Goal: Find specific page/section: Find specific page/section

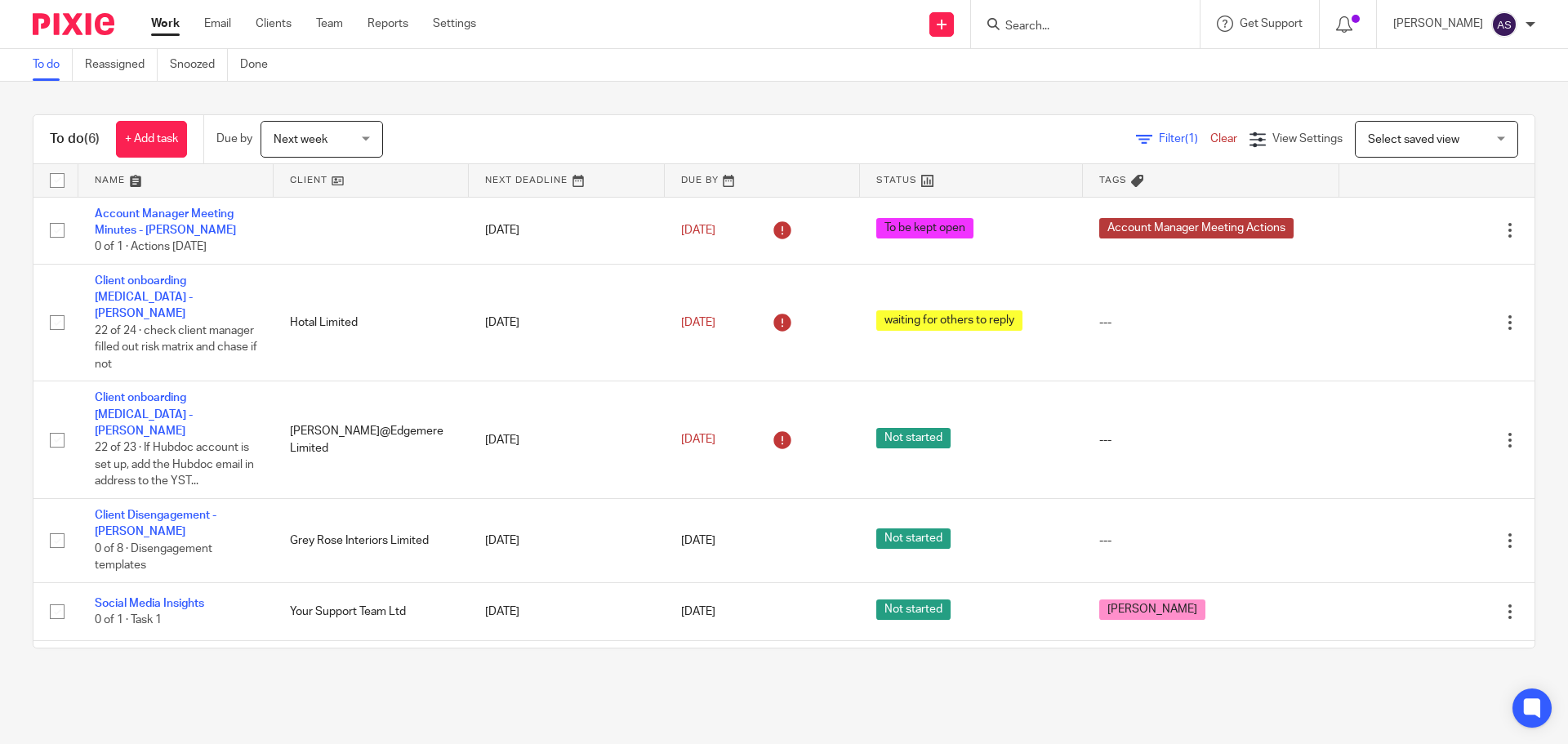
click at [360, 134] on span "Next week" at bounding box center [316, 139] width 87 height 34
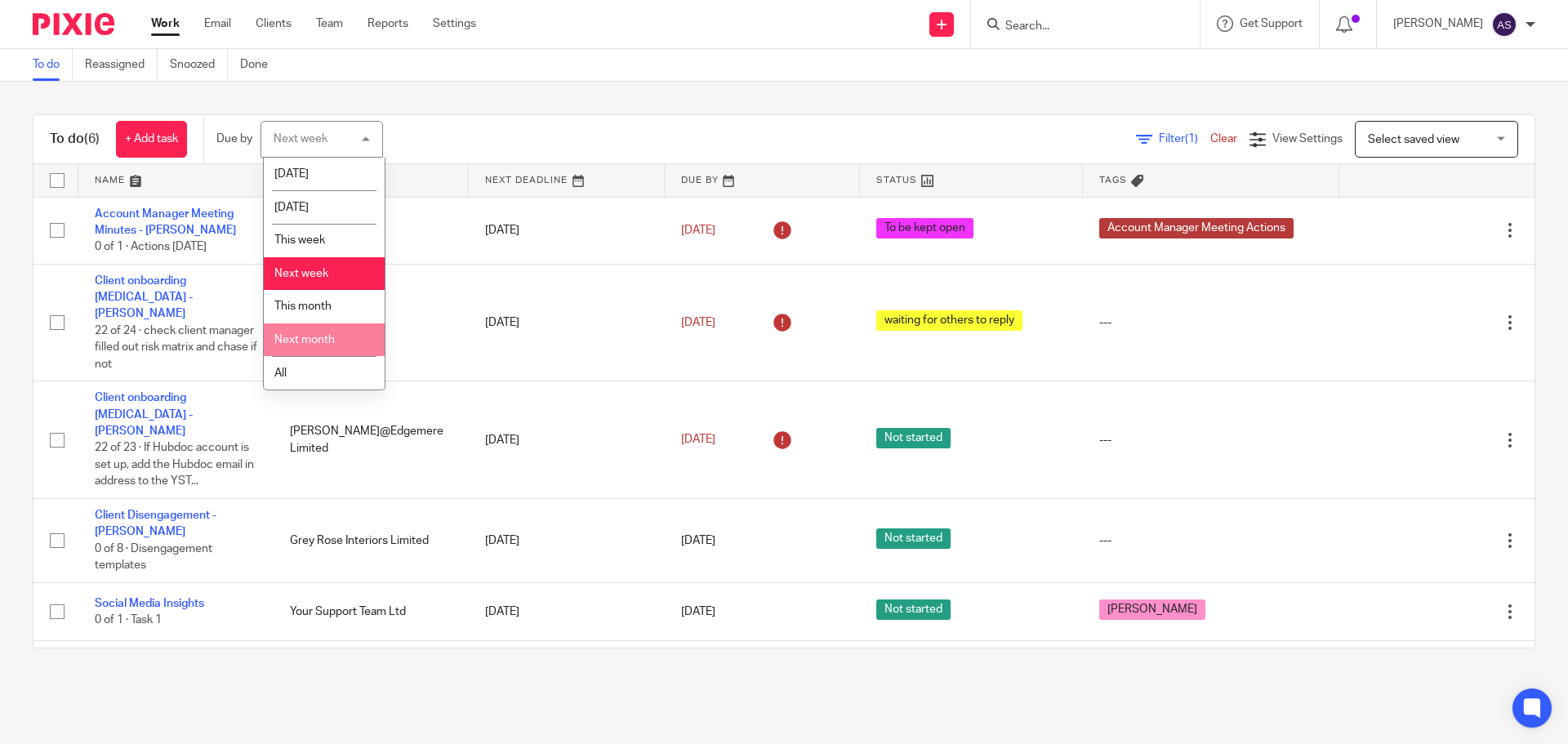
click at [342, 342] on li "Next month" at bounding box center [324, 340] width 121 height 33
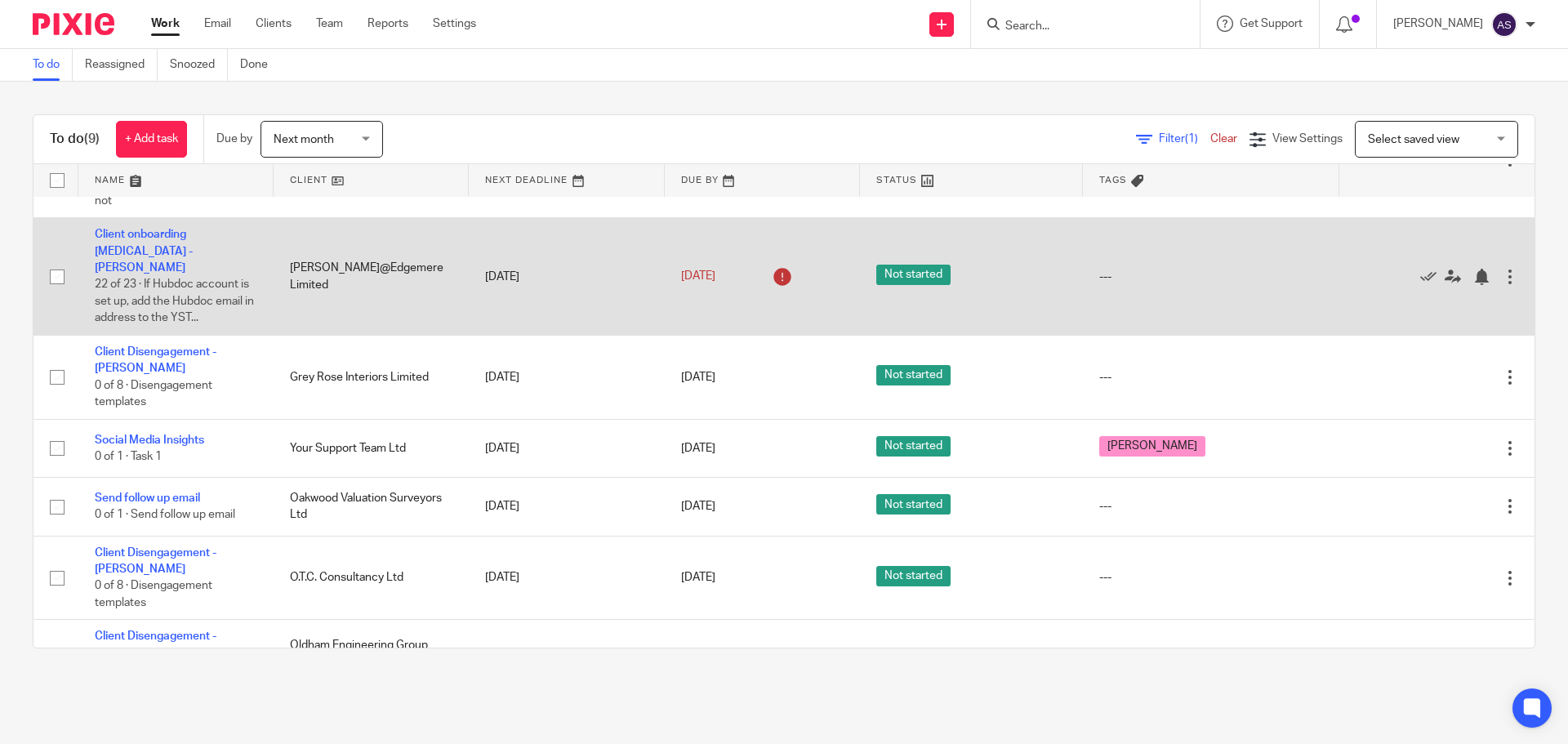
scroll to position [244, 0]
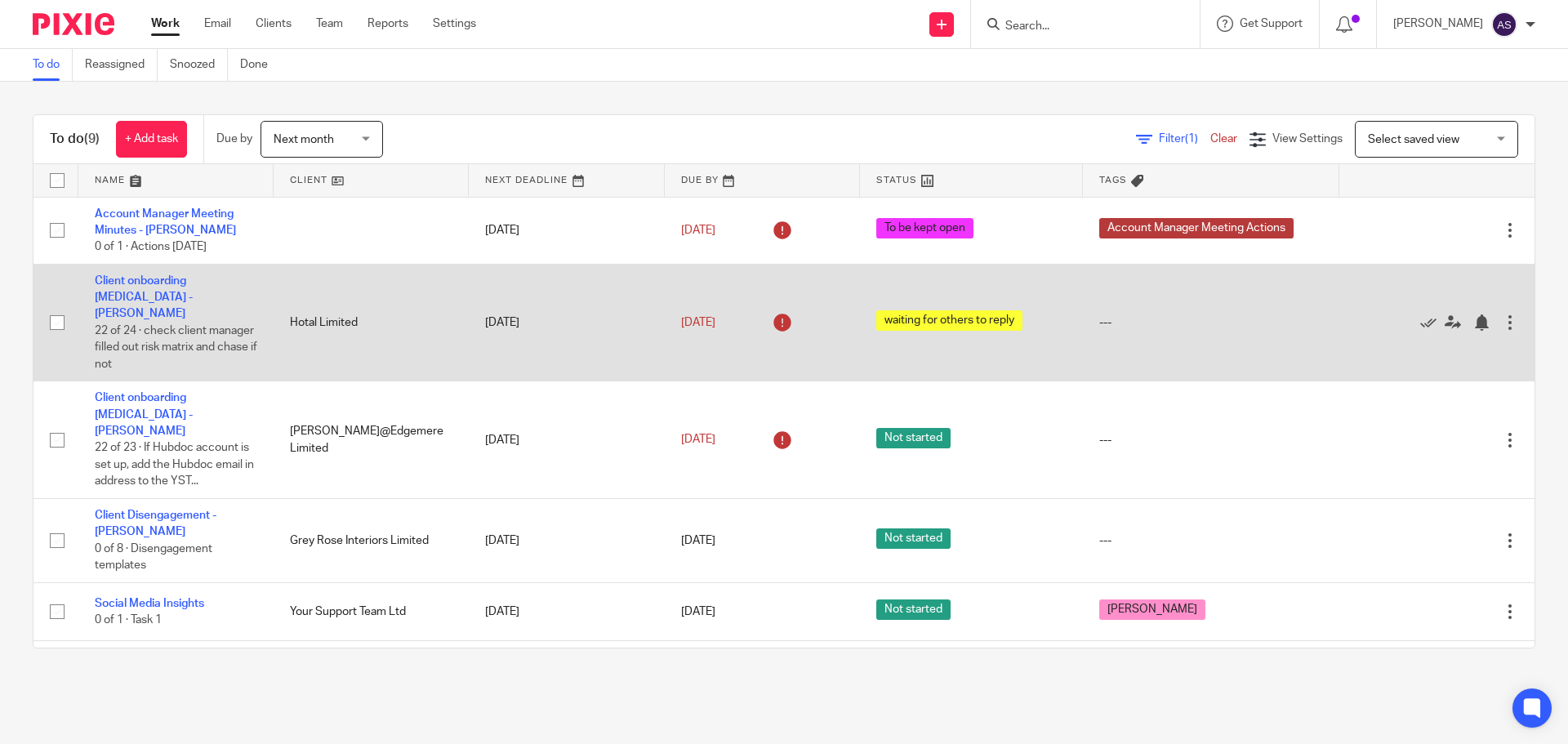
scroll to position [244, 0]
